Goal: Navigation & Orientation: Find specific page/section

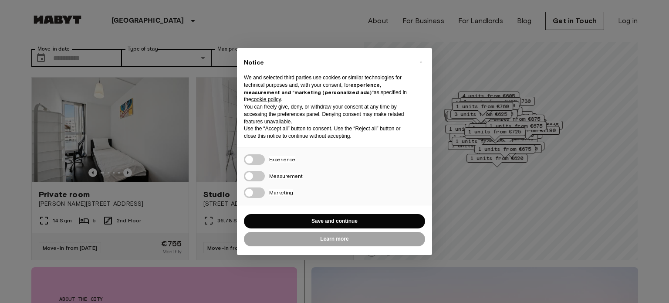
scroll to position [44, 0]
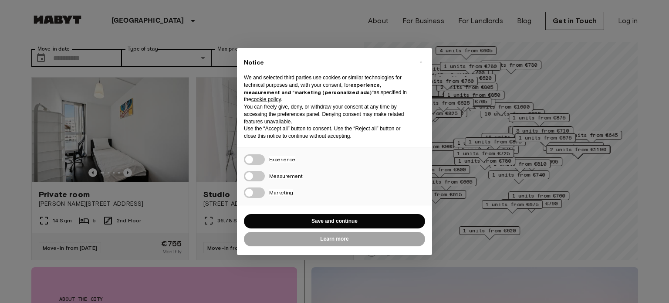
click at [657, 86] on div "× Notice We and selected third parties use cookies or similar technologies for …" at bounding box center [334, 151] width 669 height 303
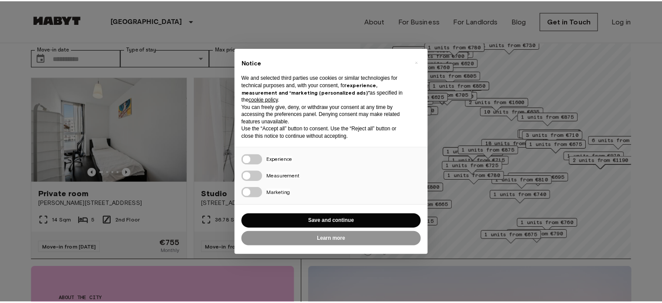
scroll to position [0, 0]
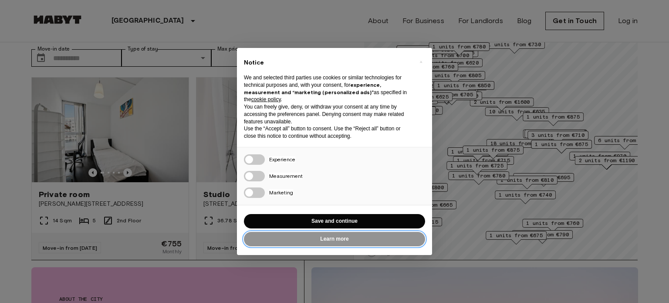
click at [336, 243] on button "Learn more" at bounding box center [334, 239] width 181 height 14
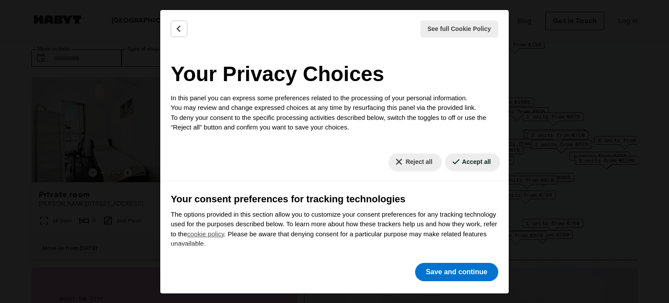
click at [581, 157] on div "See full Cookie Policy Cookie Policy Your Privacy Choices In this panel you can…" at bounding box center [334, 151] width 669 height 303
click at [182, 24] on button "Back" at bounding box center [179, 28] width 17 height 17
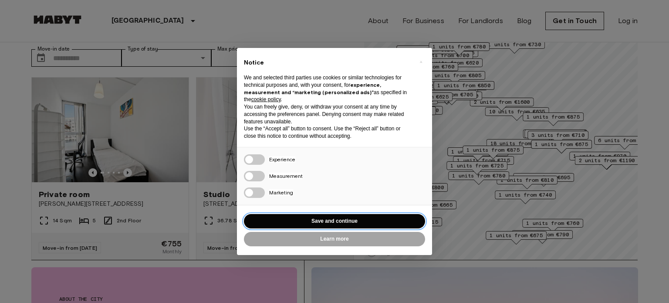
click at [345, 225] on button "Save and continue" at bounding box center [334, 221] width 181 height 14
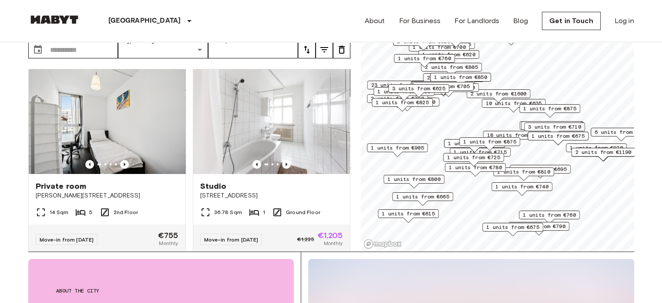
scroll to position [44, 0]
